Goal: Transaction & Acquisition: Book appointment/travel/reservation

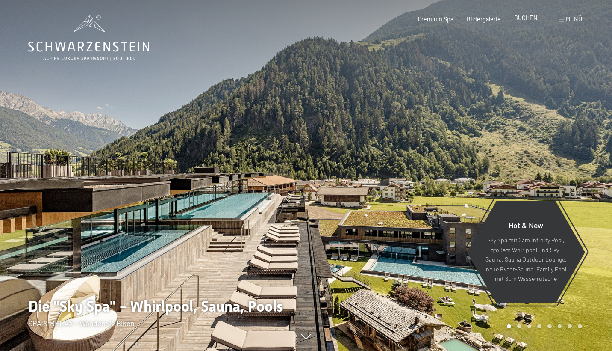
click at [526, 21] on span "BUCHEN" at bounding box center [526, 17] width 24 height 7
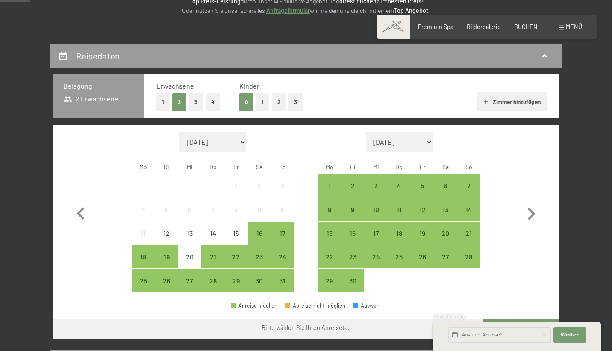
scroll to position [142, 0]
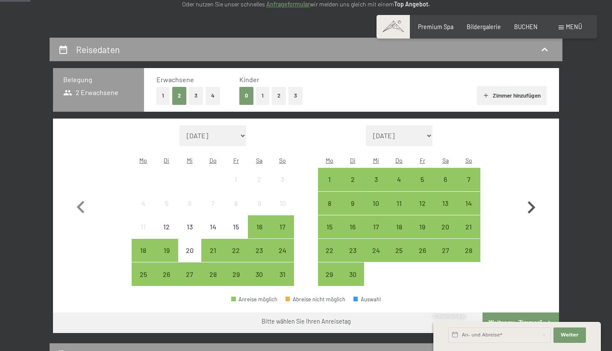
click at [527, 202] on icon "button" at bounding box center [531, 207] width 25 height 25
select select "[DATE]"
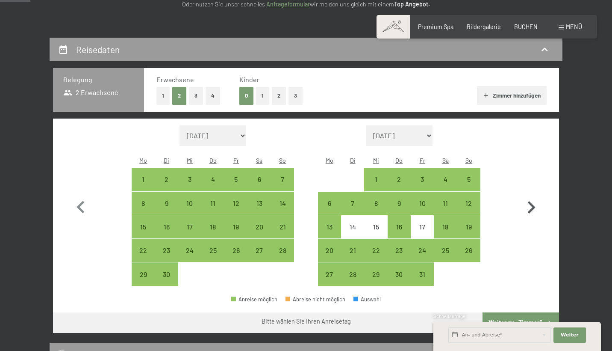
click at [527, 202] on icon "button" at bounding box center [531, 207] width 25 height 25
select select "[DATE]"
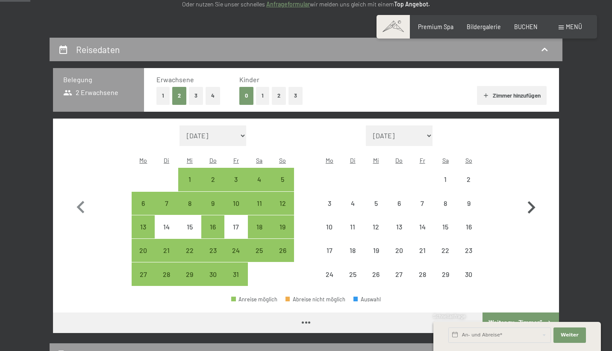
select select "[DATE]"
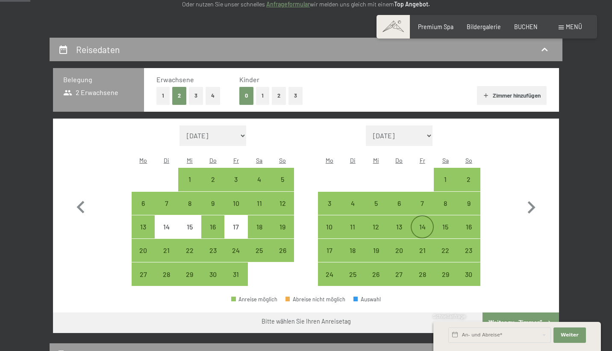
click at [423, 223] on div "14" at bounding box center [422, 233] width 21 height 21
select select "[DATE]"
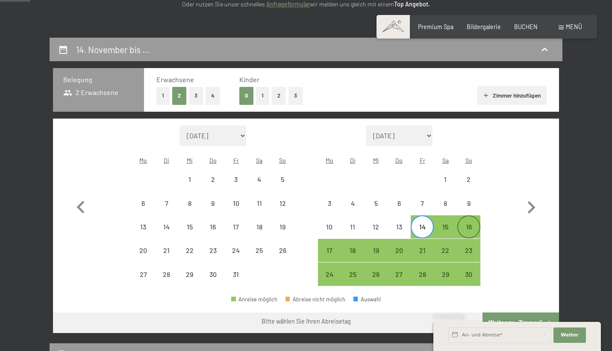
click at [466, 223] on div "16" at bounding box center [468, 233] width 21 height 21
select select "[DATE]"
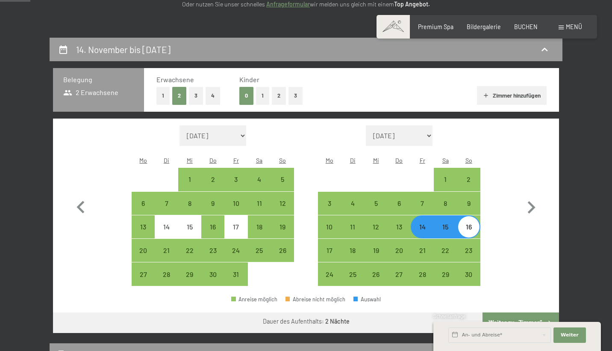
click at [516, 312] on button "Weiter zu „Zimmer“" at bounding box center [521, 322] width 77 height 21
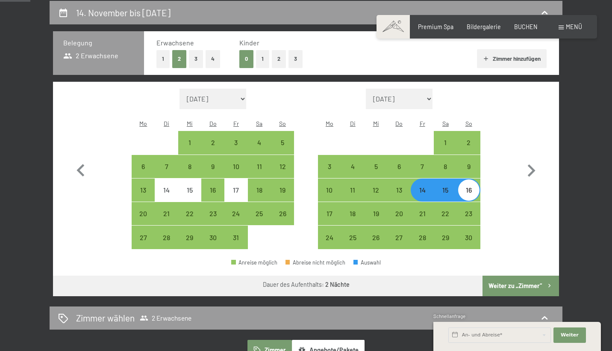
select select "[DATE]"
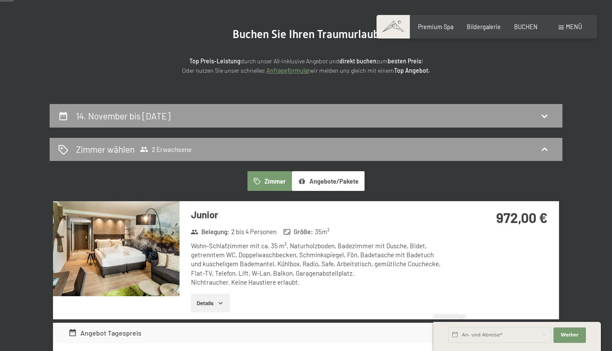
scroll to position [104, 0]
